Goal: Task Accomplishment & Management: Use online tool/utility

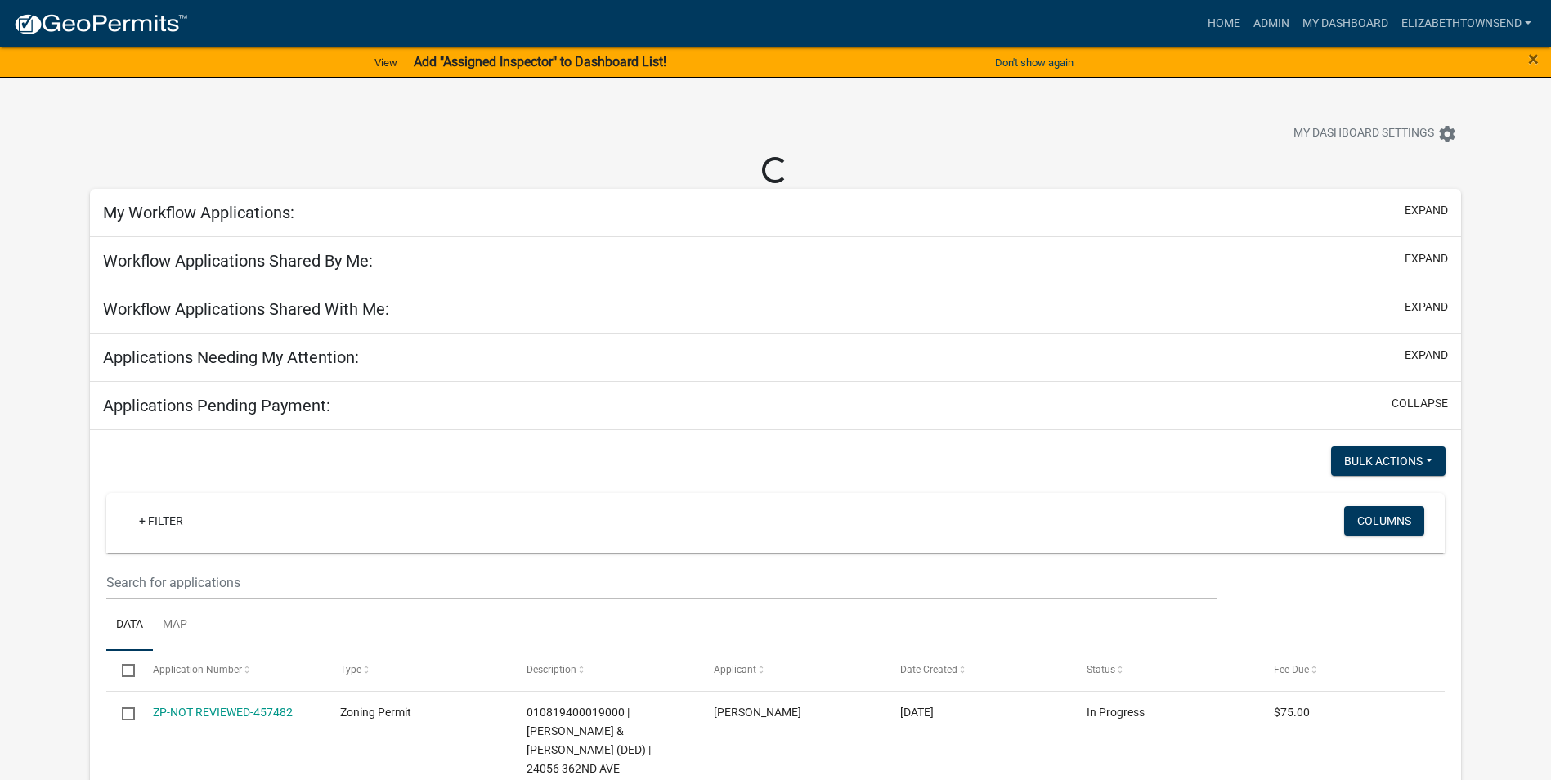
select select "3: 100"
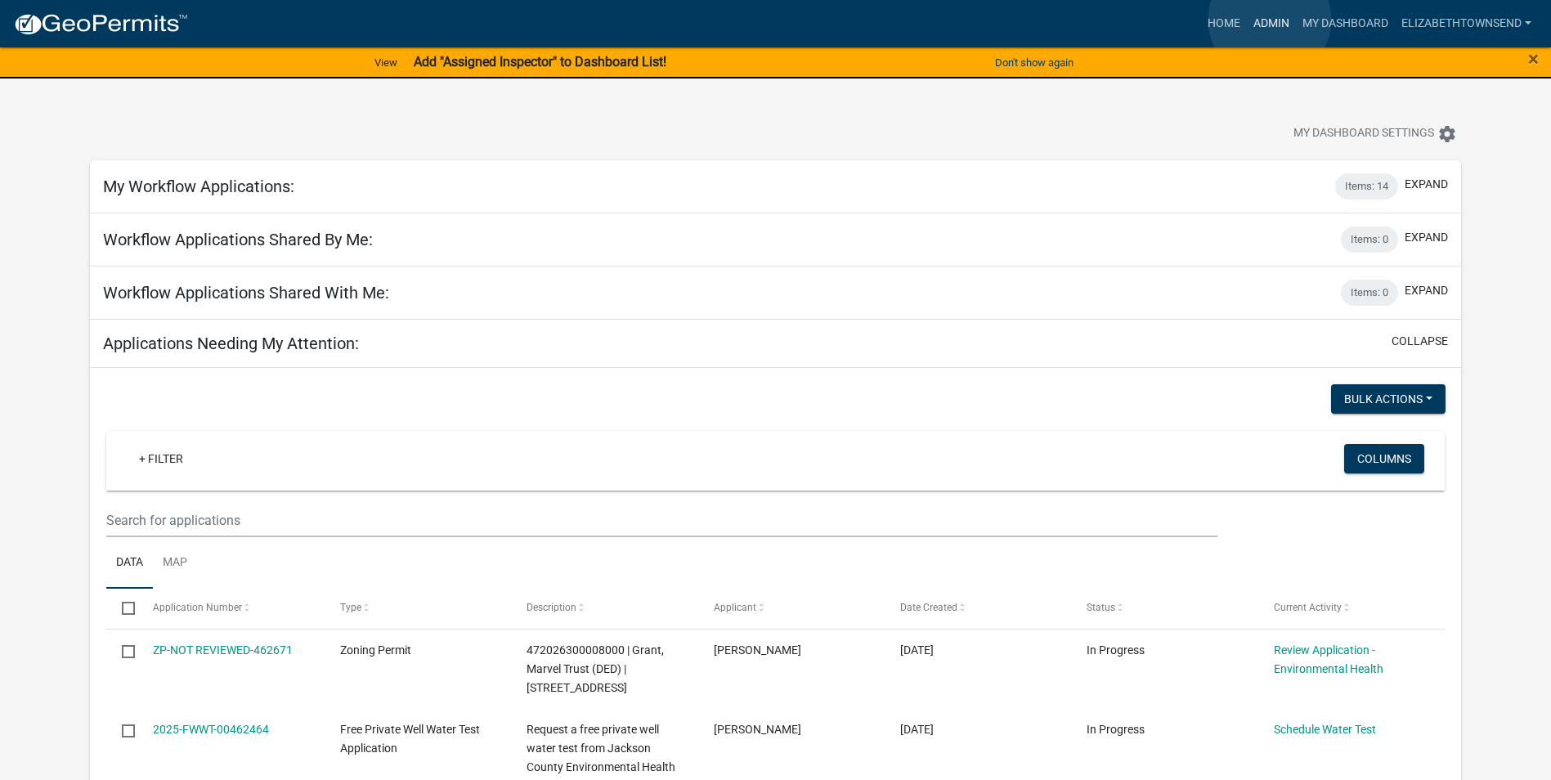
click at [1270, 20] on link "Admin" at bounding box center [1271, 23] width 49 height 31
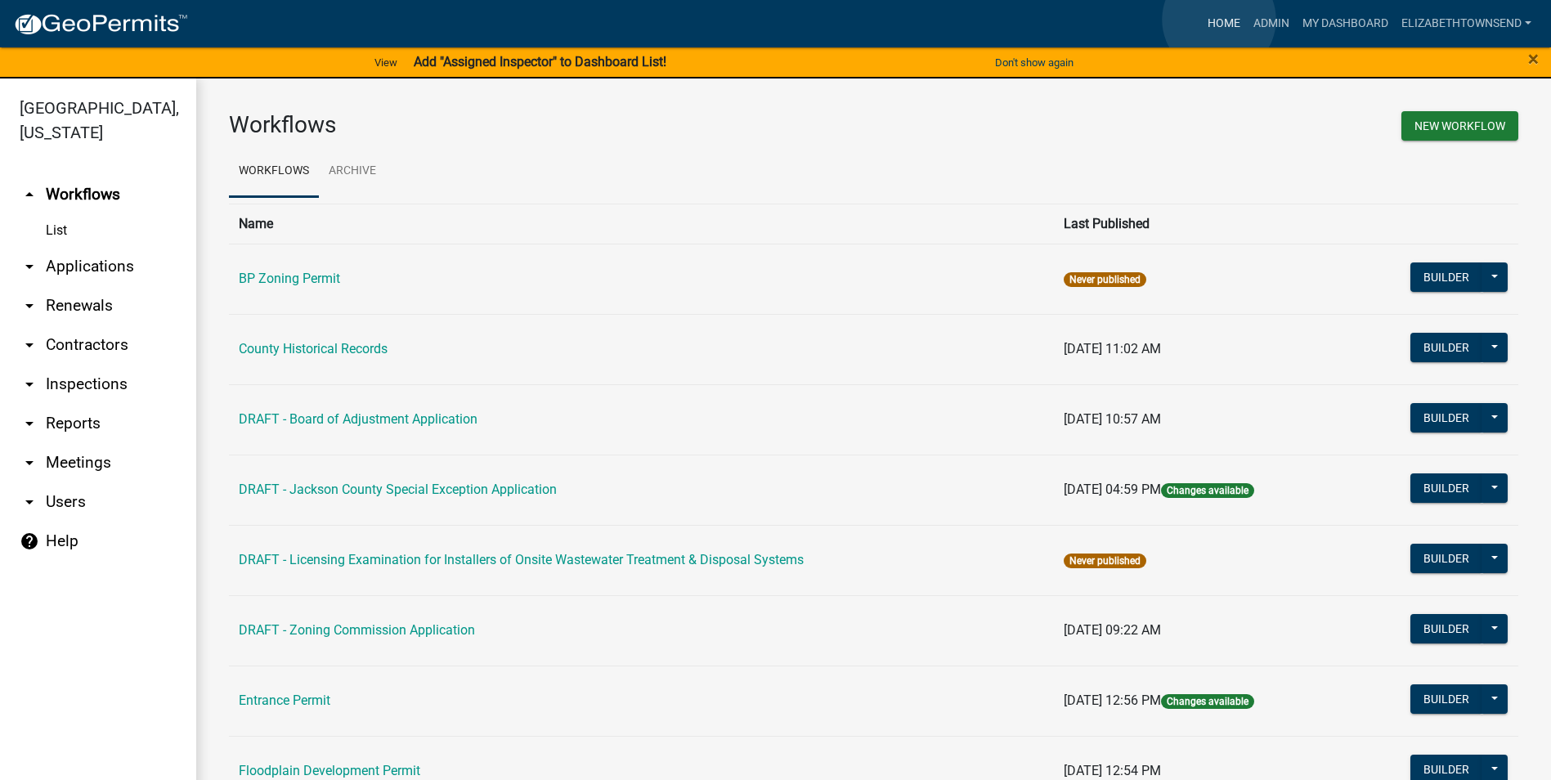
click at [1219, 20] on link "Home" at bounding box center [1224, 23] width 46 height 31
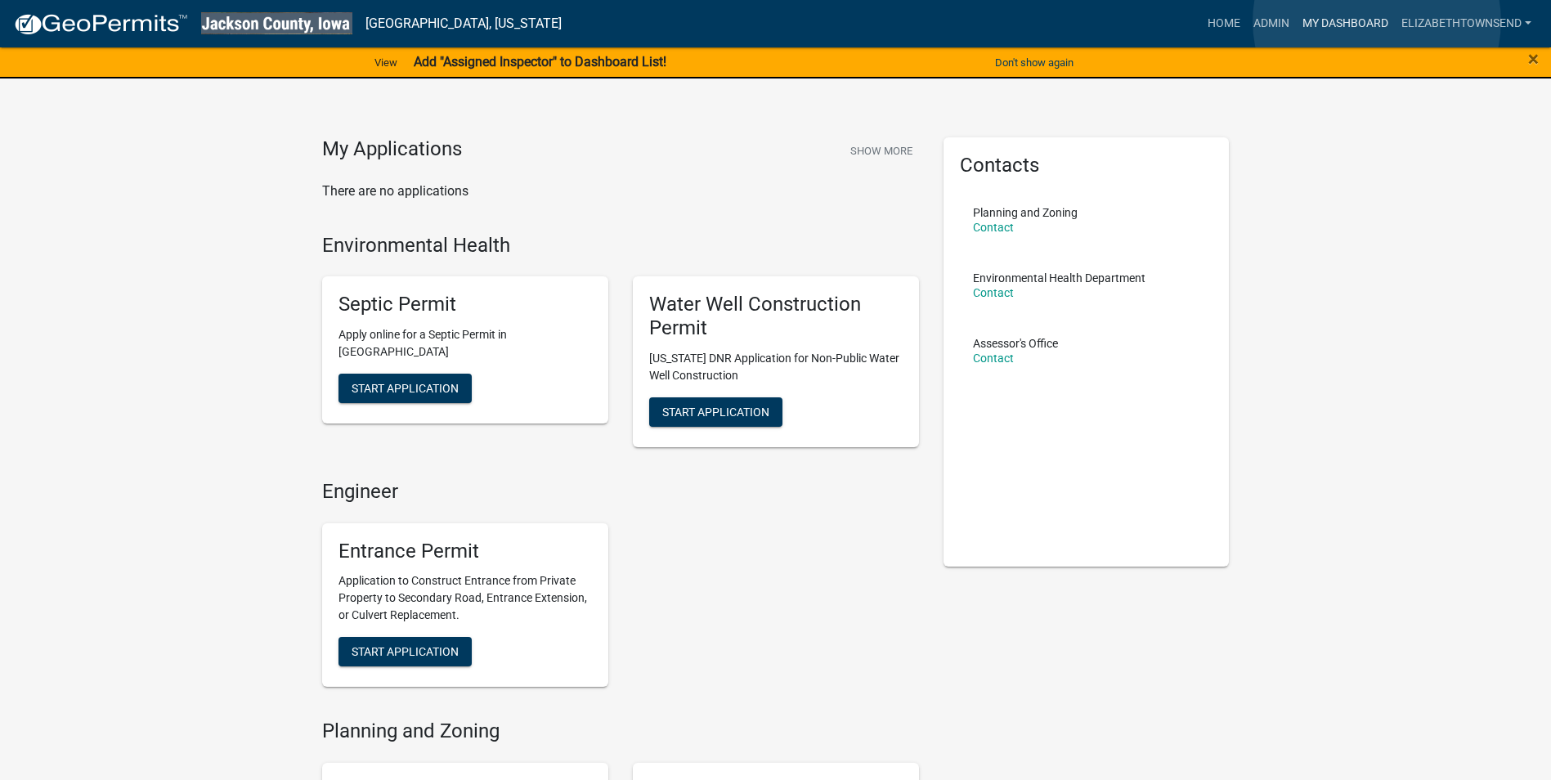
click at [1377, 21] on link "My Dashboard" at bounding box center [1345, 23] width 99 height 31
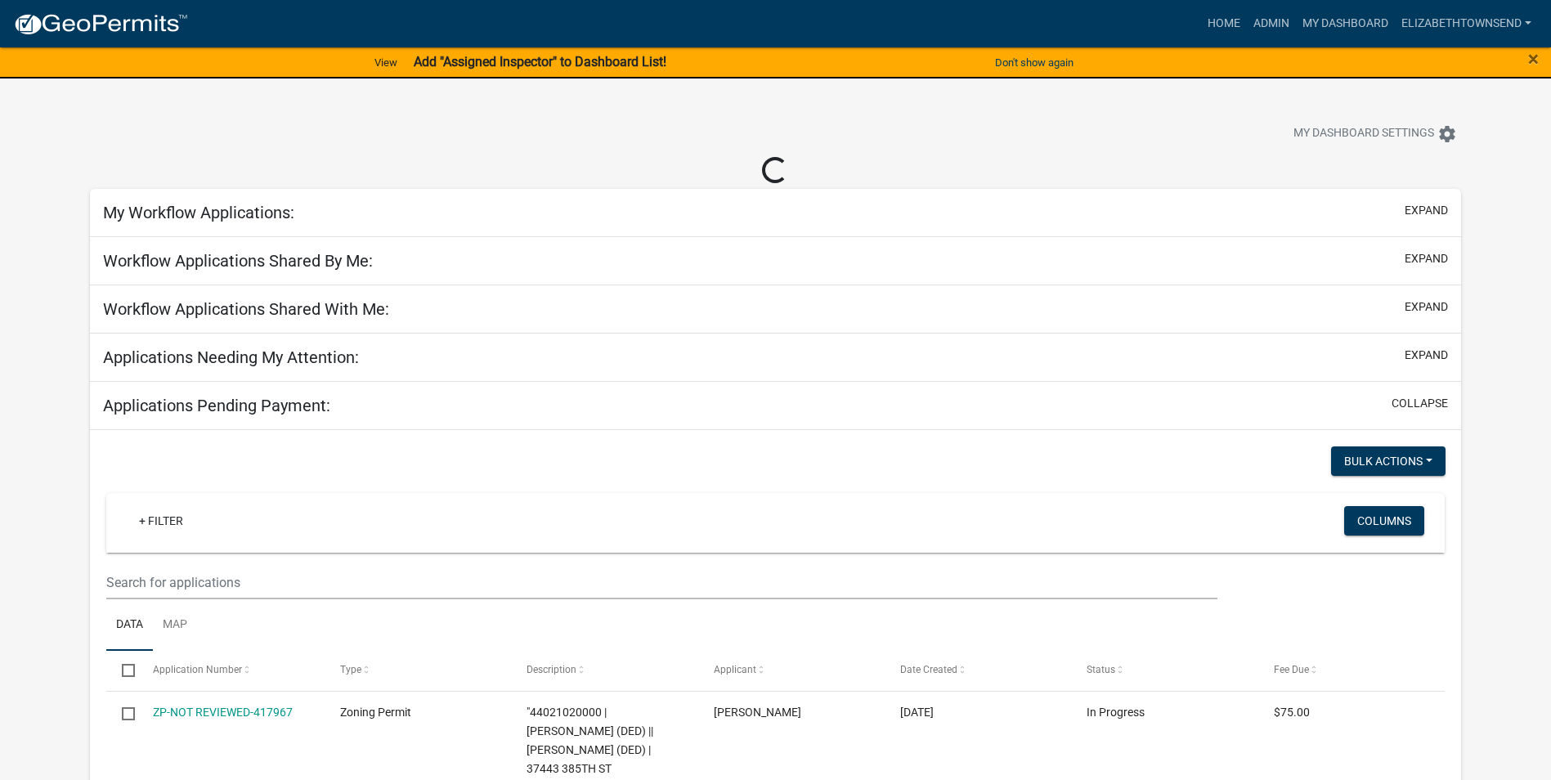
select select "3: 100"
click at [1272, 21] on link "Admin" at bounding box center [1271, 23] width 49 height 31
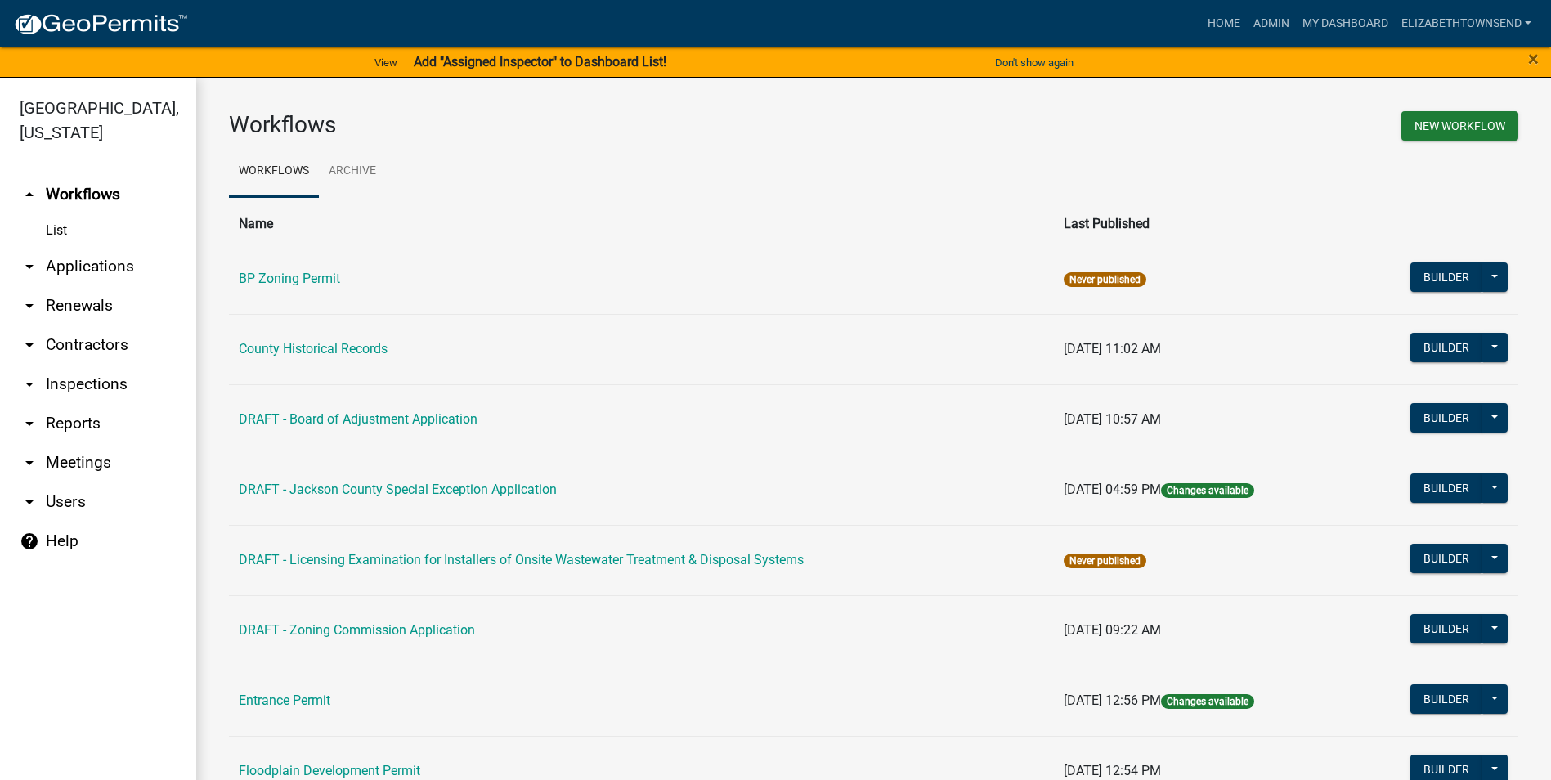
click at [57, 214] on link "List" at bounding box center [98, 230] width 196 height 33
click at [66, 247] on link "arrow_drop_down Applications" at bounding box center [98, 266] width 196 height 39
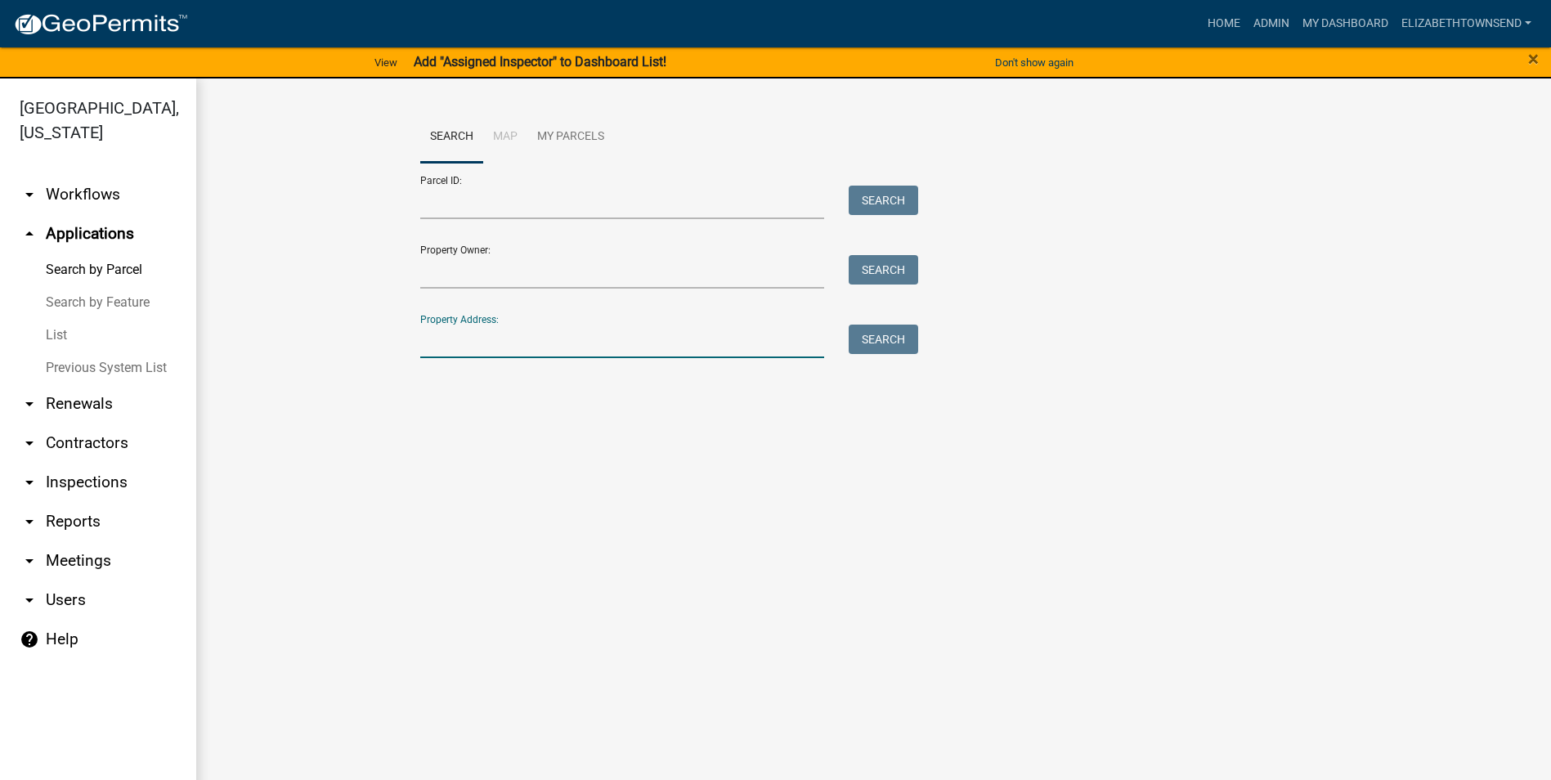
click at [474, 336] on input "Property Address:" at bounding box center [622, 342] width 405 height 34
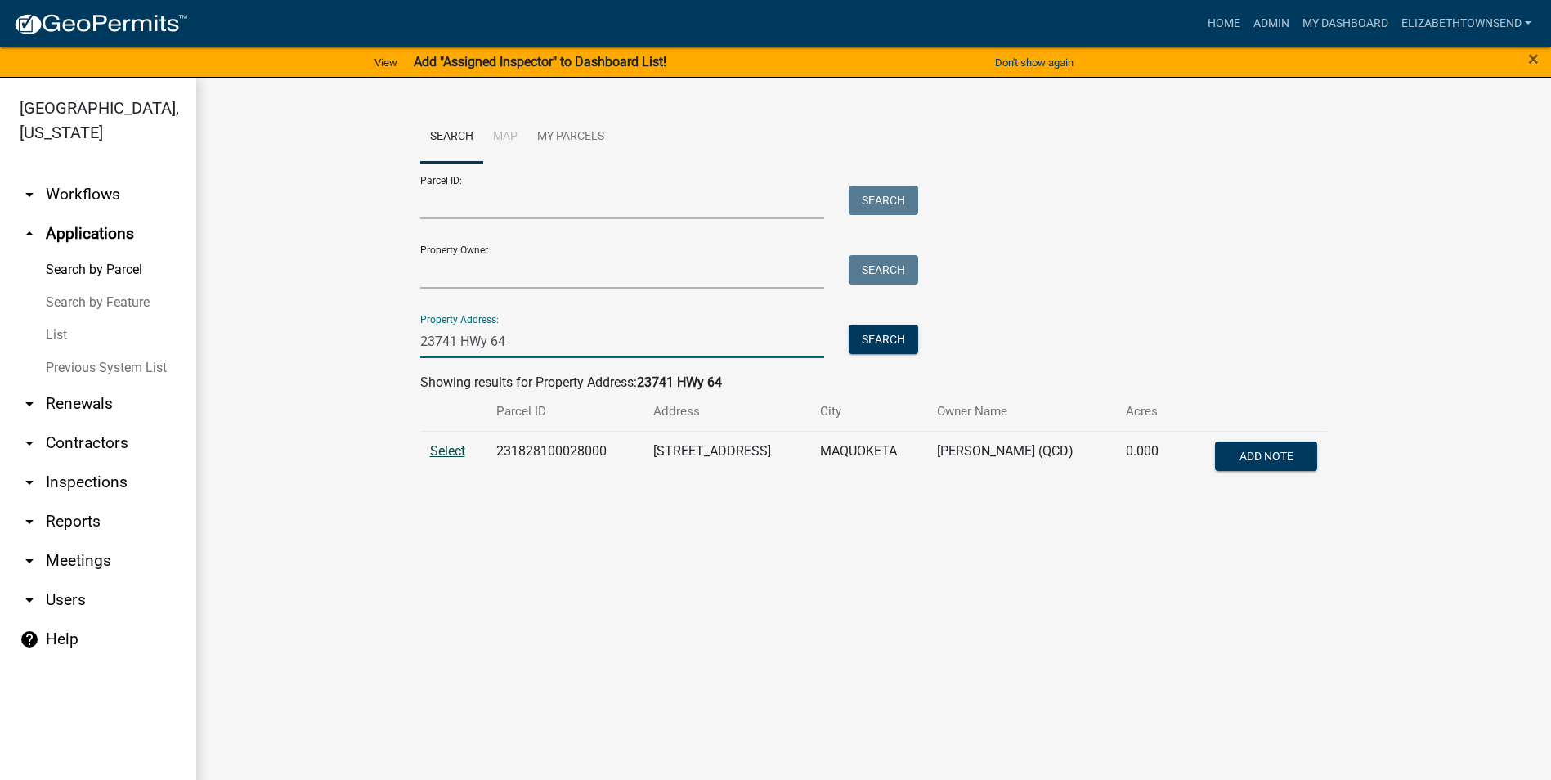
type input "23741 HWy 64"
click at [447, 455] on span "Select" at bounding box center [447, 451] width 35 height 16
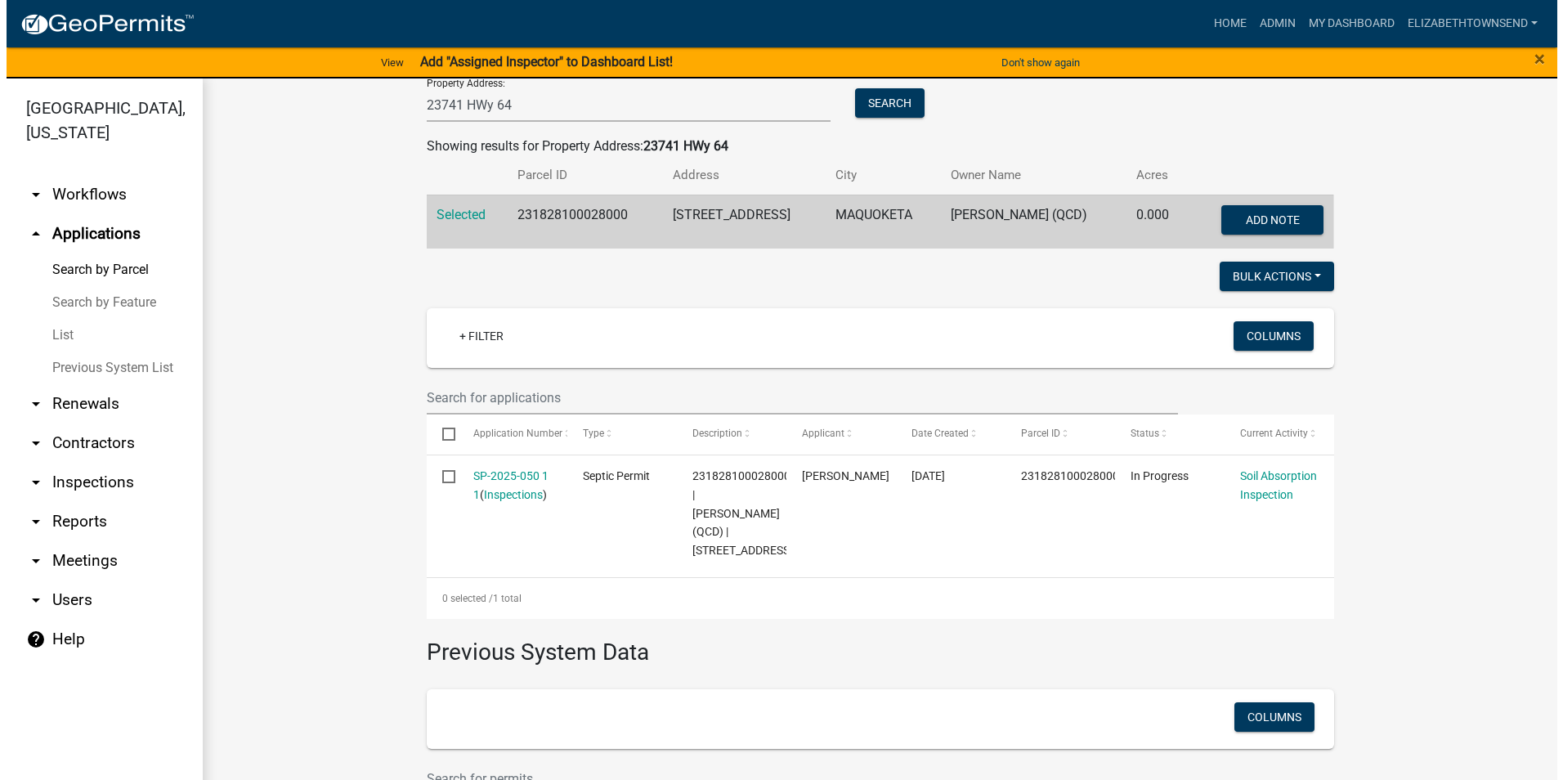
scroll to position [245, 0]
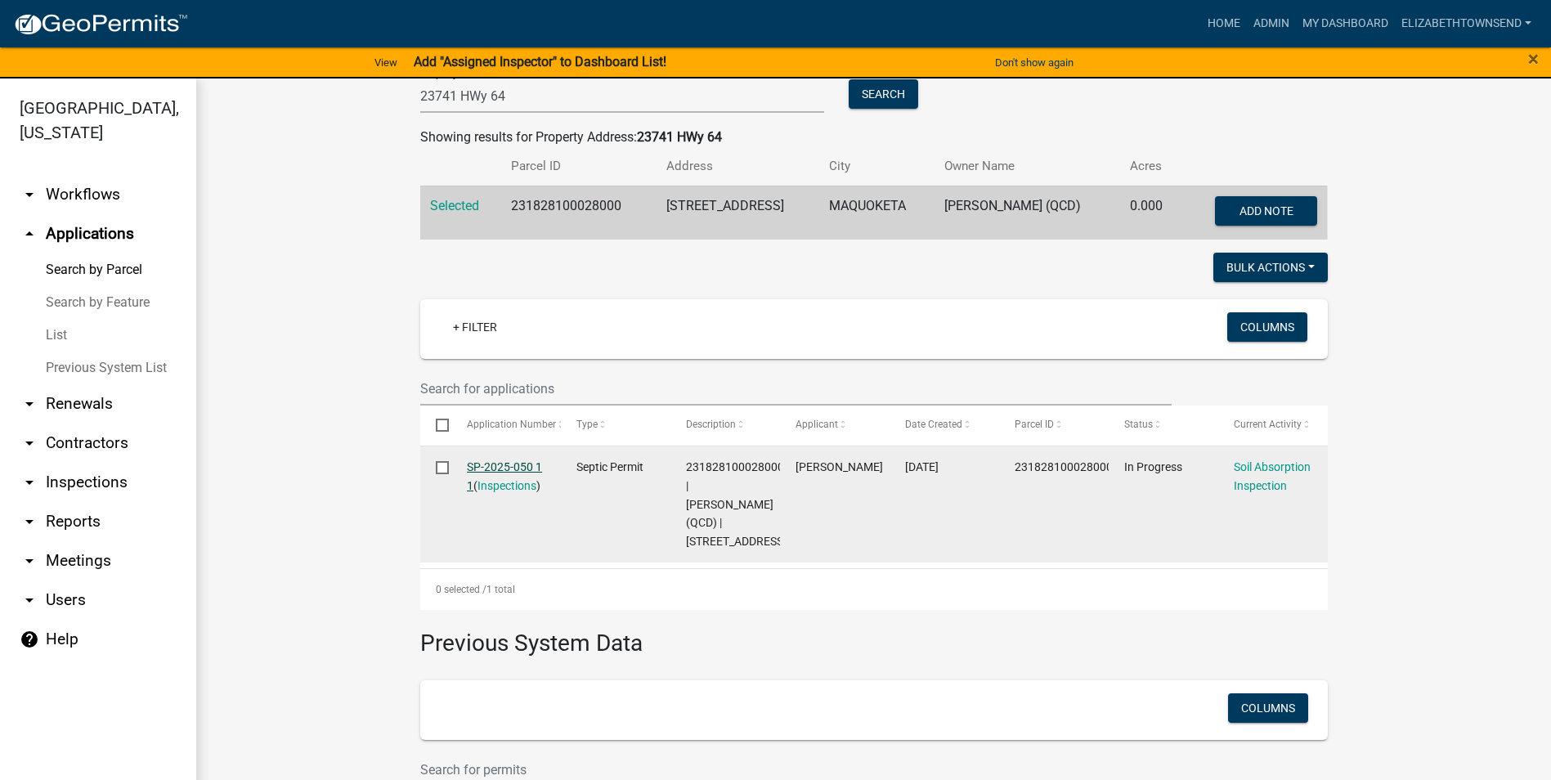
click at [508, 467] on link "SP-2025-050 1 1" at bounding box center [504, 476] width 75 height 32
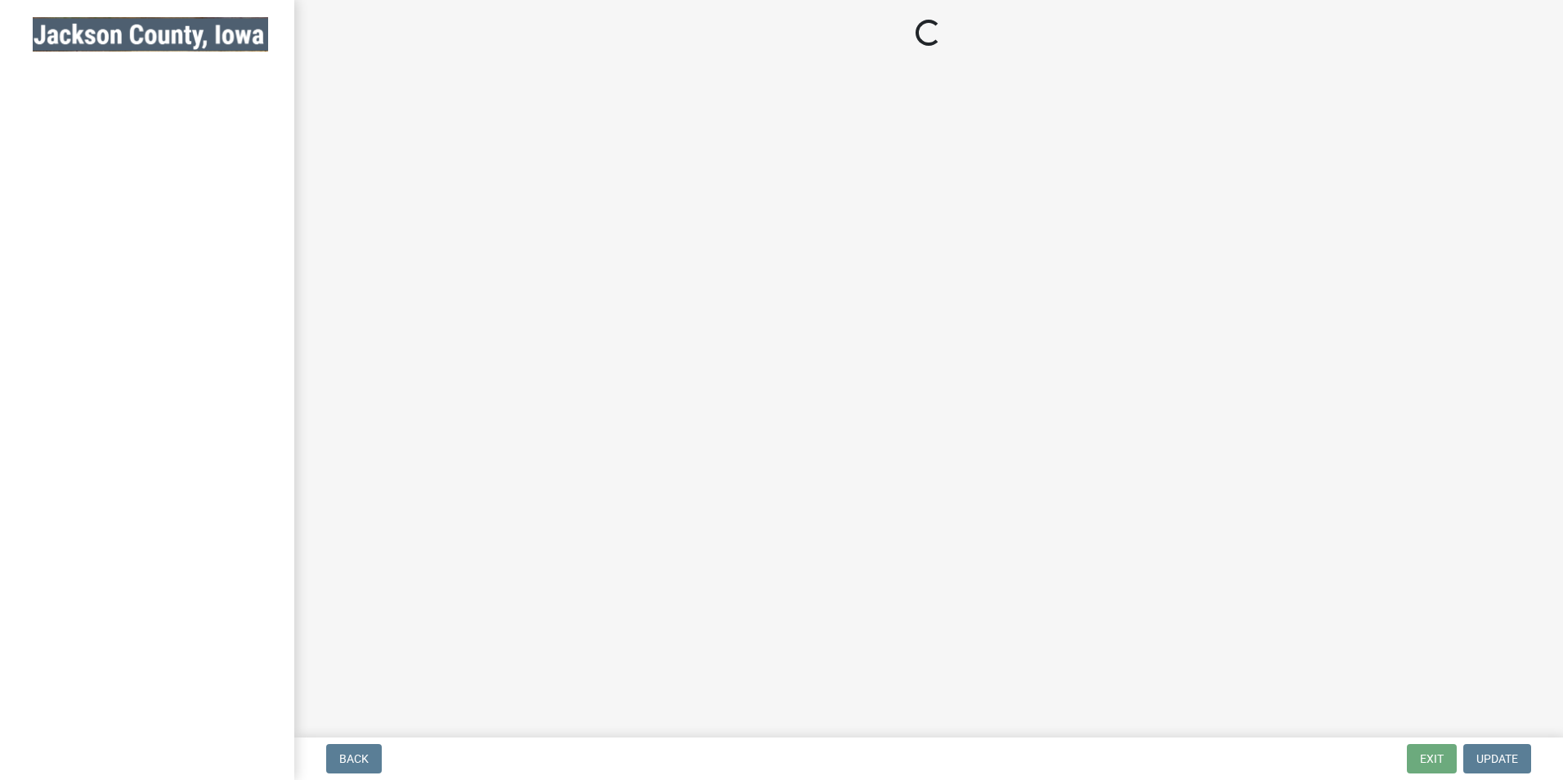
select select "8b01e099-4a24-4825-befa-1c944ae133b5"
select select "a3873a1b-6e26-41c8-b1e9-189df5d0ae8c"
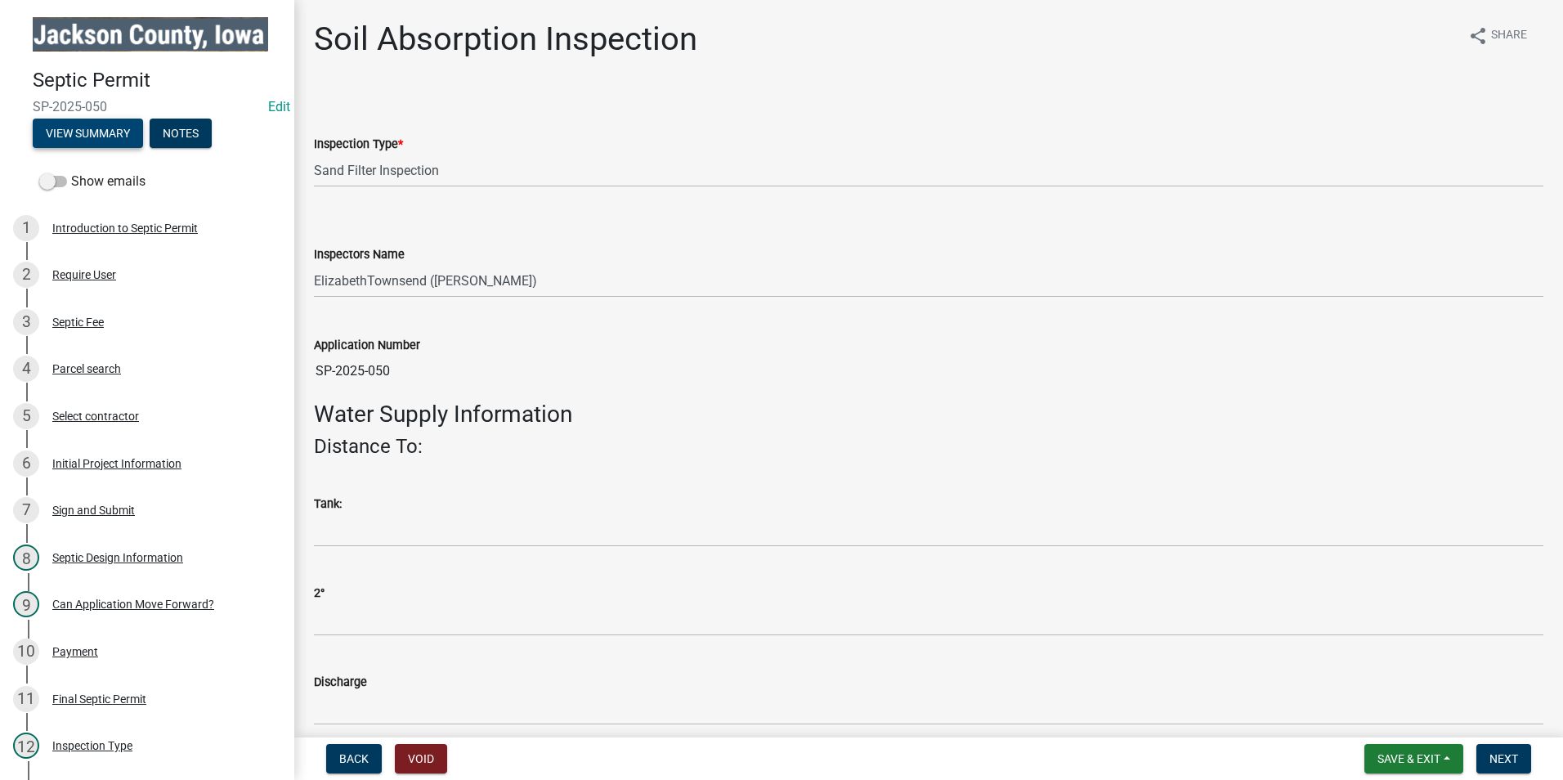
click at [87, 137] on button "View Summary" at bounding box center [88, 133] width 110 height 29
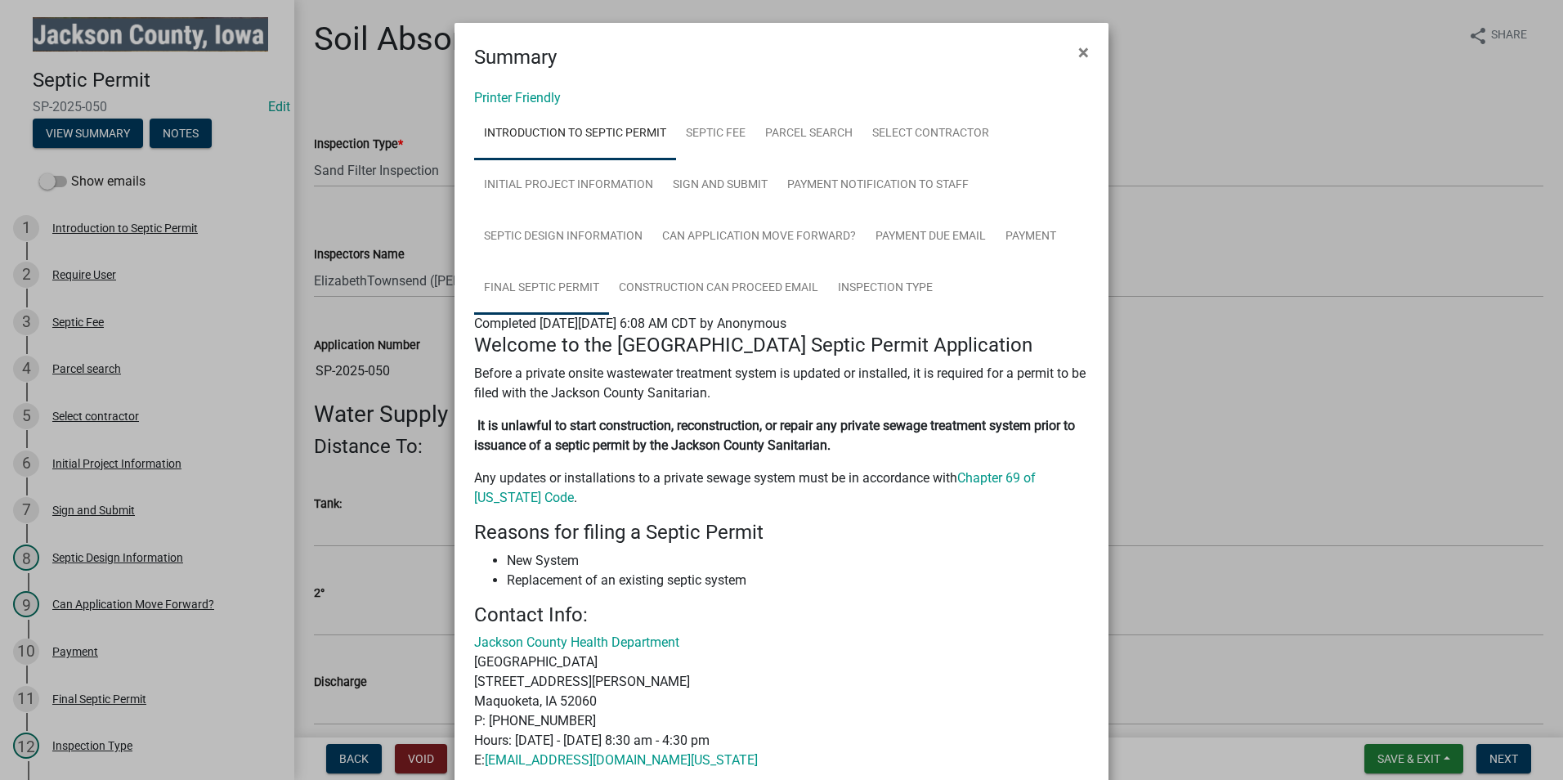
click at [542, 287] on link "Final Septic Permit" at bounding box center [541, 288] width 135 height 52
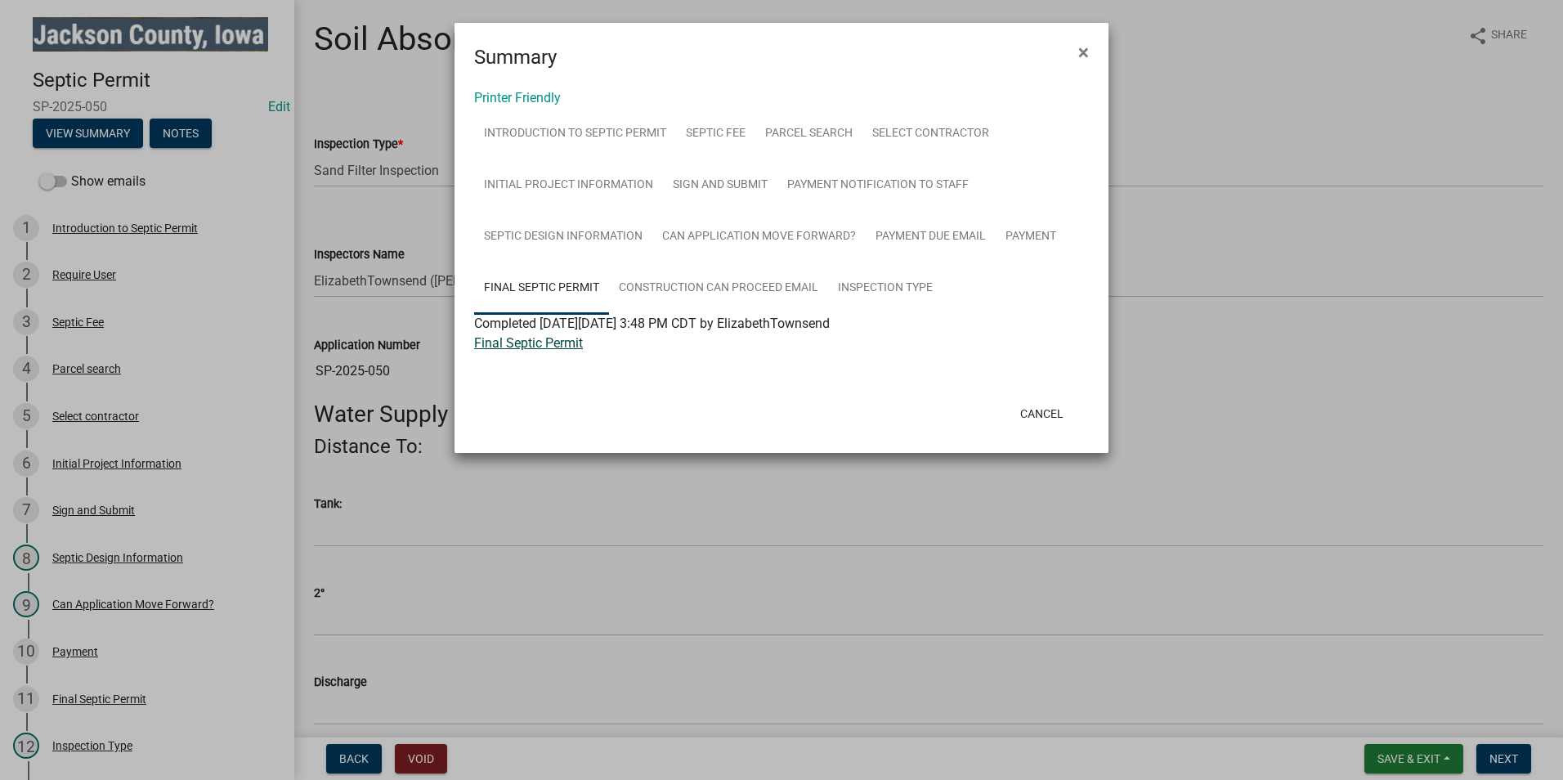
click at [536, 346] on link "Final Septic Permit" at bounding box center [528, 343] width 109 height 16
